Goal: Information Seeking & Learning: Check status

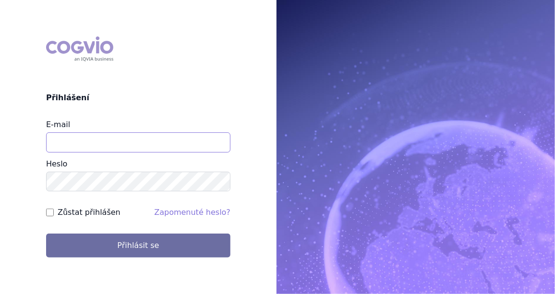
drag, startPoint x: 67, startPoint y: 136, endPoint x: 33, endPoint y: 112, distance: 42.4
click at [67, 136] on input "E-mail" at bounding box center [138, 143] width 184 height 20
type input "jan.j.krivsky@gsk.com"
click at [49, 213] on input "Zůstat přihlášen" at bounding box center [50, 213] width 8 height 8
checkbox input "true"
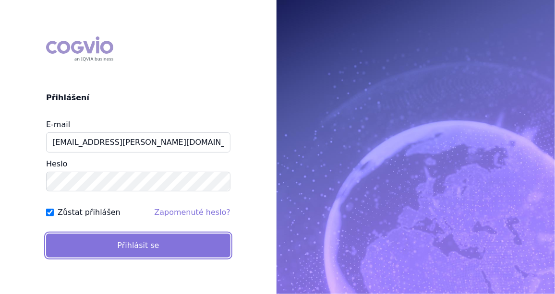
click at [94, 250] on button "Přihlásit se" at bounding box center [138, 246] width 184 height 24
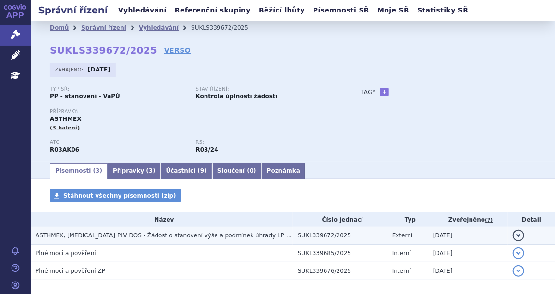
click at [130, 236] on span "ASTHMEX, INH PLV DOS - Žádost o stanovení výše a podmínek úhrady LP (PP)" at bounding box center [167, 235] width 262 height 7
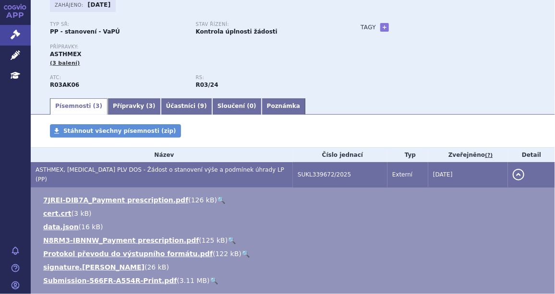
scroll to position [87, 0]
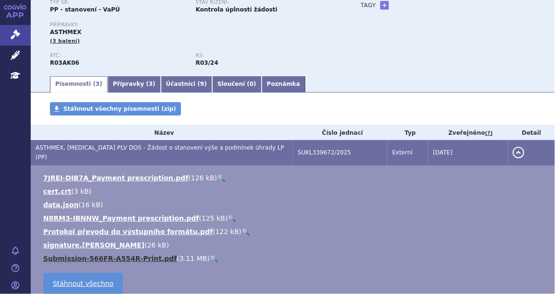
click at [127, 255] on link "Submission-566FR-A554R-Print.pdf" at bounding box center [110, 259] width 134 height 8
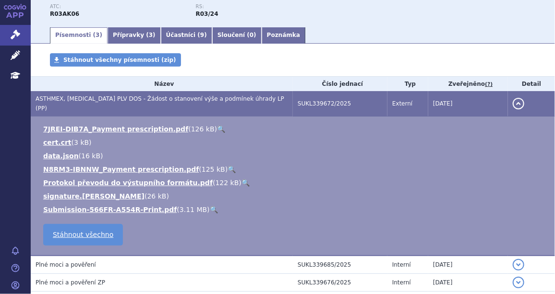
scroll to position [126, 0]
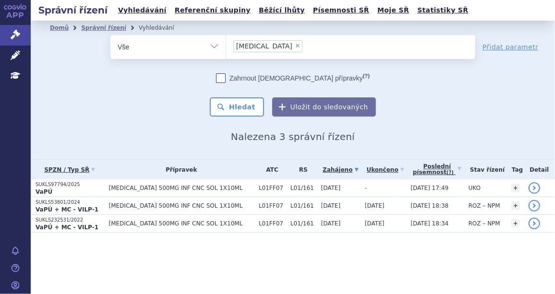
click at [295, 45] on span "×" at bounding box center [298, 46] width 6 height 6
click at [226, 45] on select "Jemperli" at bounding box center [226, 47] width 0 height 24
type input "a"
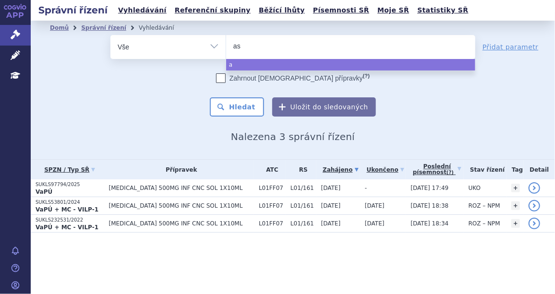
type input "as"
select select
type input "asth"
type input "asthme"
type input "asthmex"
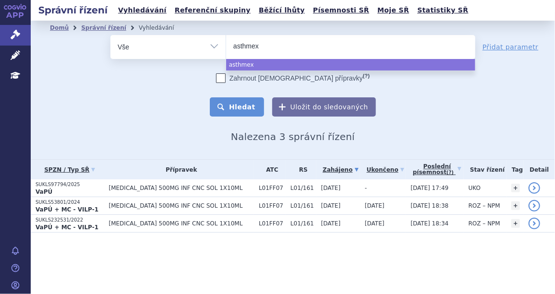
select select "asthmex"
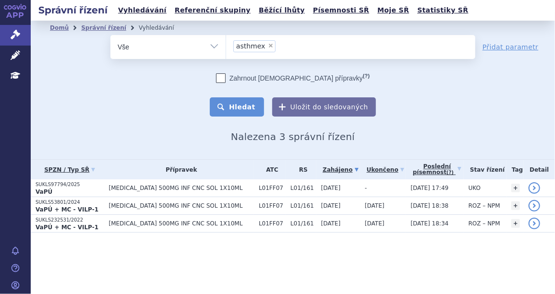
click at [242, 105] on button "Hledat" at bounding box center [237, 106] width 54 height 19
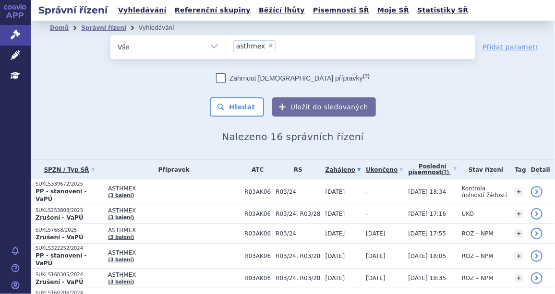
scroll to position [29, 0]
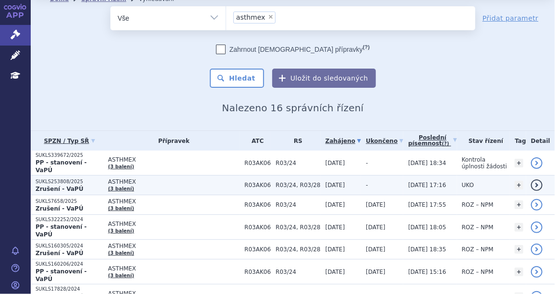
click at [62, 179] on p "SUKLS253808/2025" at bounding box center [70, 182] width 68 height 7
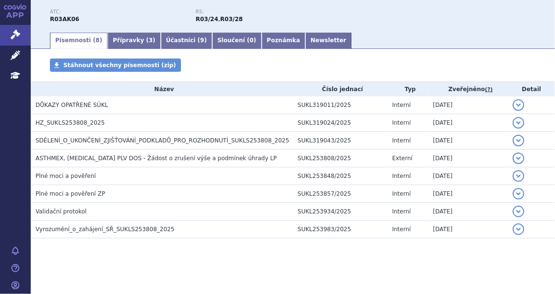
scroll to position [133, 0]
